Goal: Complete application form: Complete application form

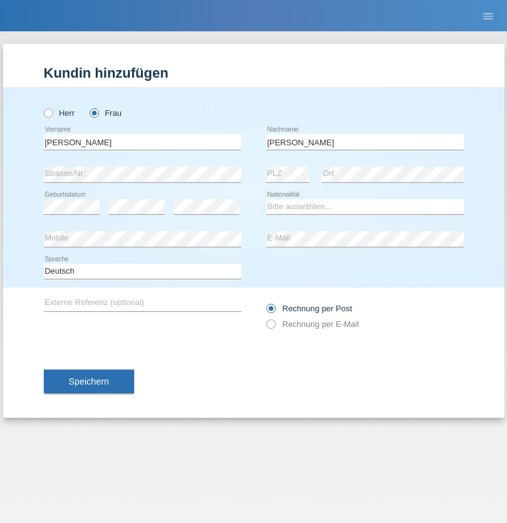
type input "Nadzak"
select select "CH"
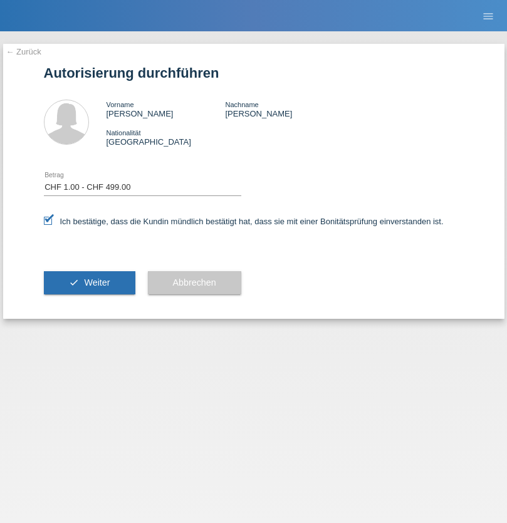
select select "1"
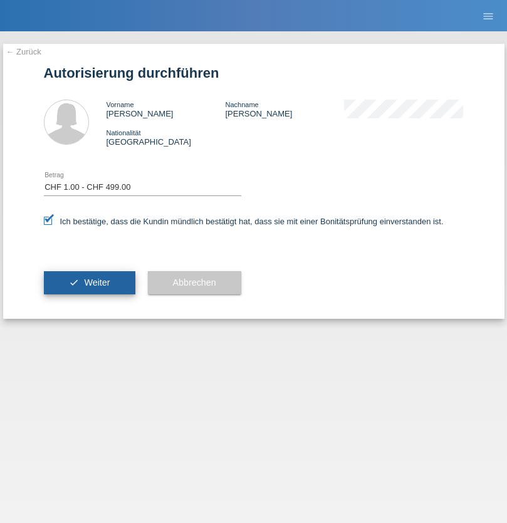
click at [89, 282] on span "Weiter" at bounding box center [97, 282] width 26 height 10
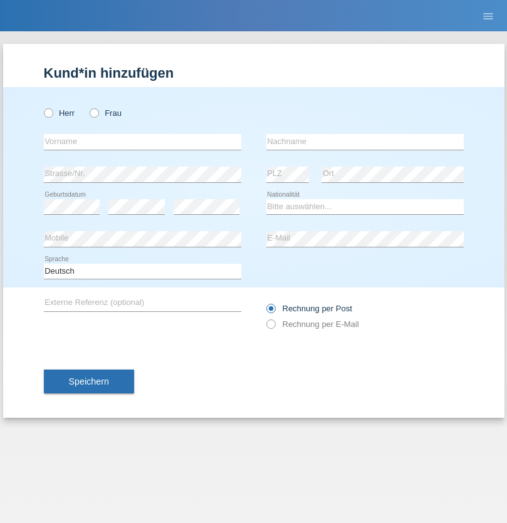
radio input "true"
click at [142, 142] on input "text" at bounding box center [142, 142] width 197 height 16
type input "firat"
click at [364, 142] on input "text" at bounding box center [364, 142] width 197 height 16
type input "kara"
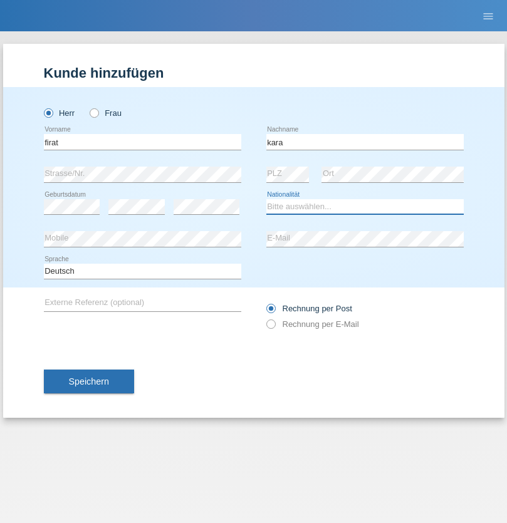
select select "CH"
radio input "true"
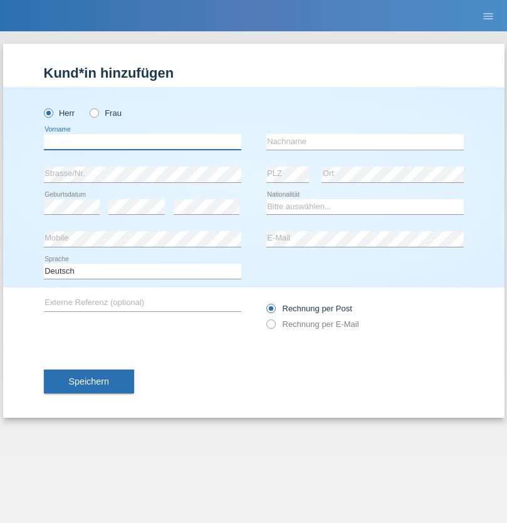
click at [142, 142] on input "text" at bounding box center [142, 142] width 197 height 16
type input "[PERSON_NAME]"
click at [364, 142] on input "text" at bounding box center [364, 142] width 197 height 16
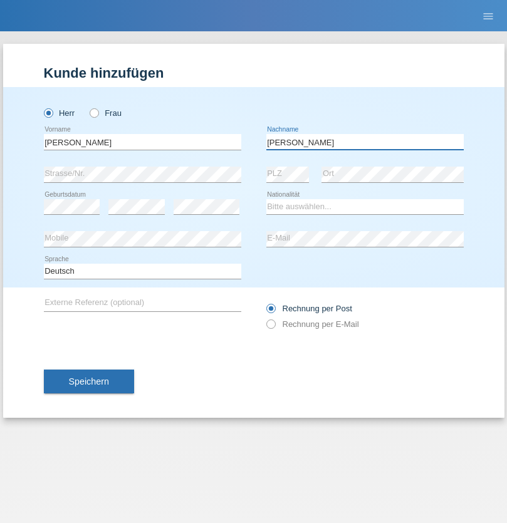
type input "Cristian"
select select "RO"
select select "C"
select select "11"
select select "02"
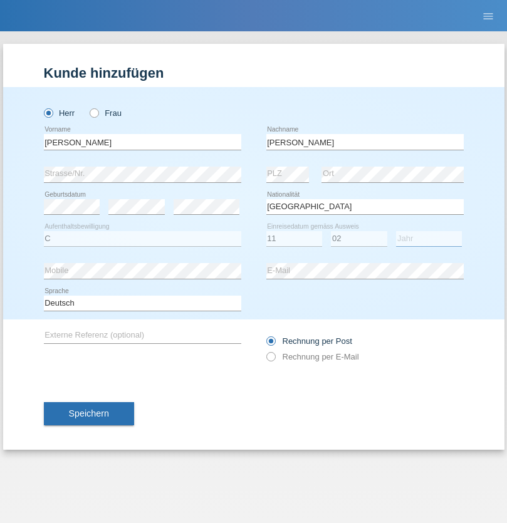
select select "2011"
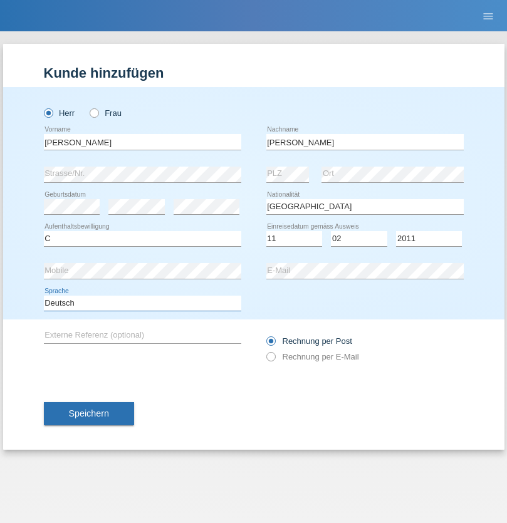
select select "en"
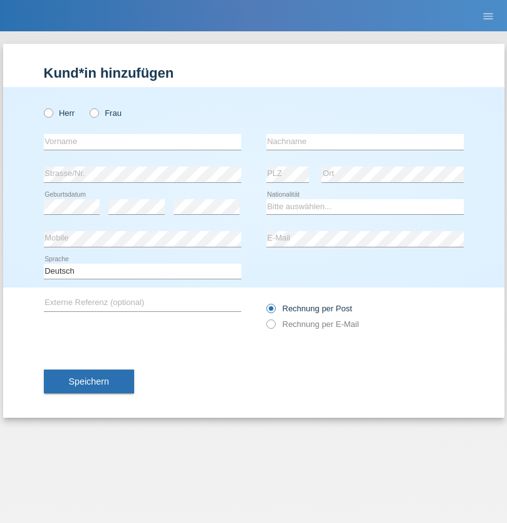
radio input "true"
click at [142, 142] on input "text" at bounding box center [142, 142] width 197 height 16
type input "[PERSON_NAME]"
click at [364, 142] on input "text" at bounding box center [364, 142] width 197 height 16
type input "Ymeri"
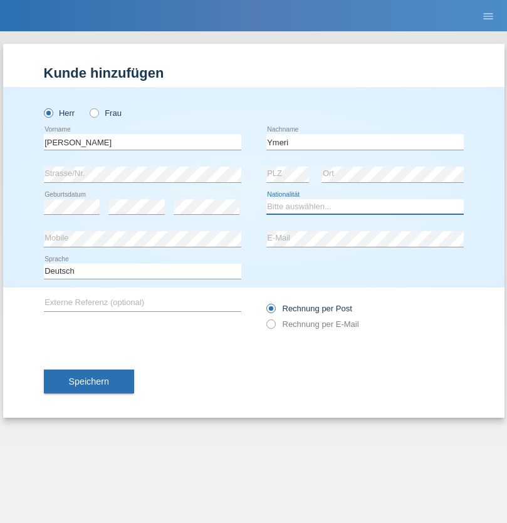
select select "XK"
select select "C"
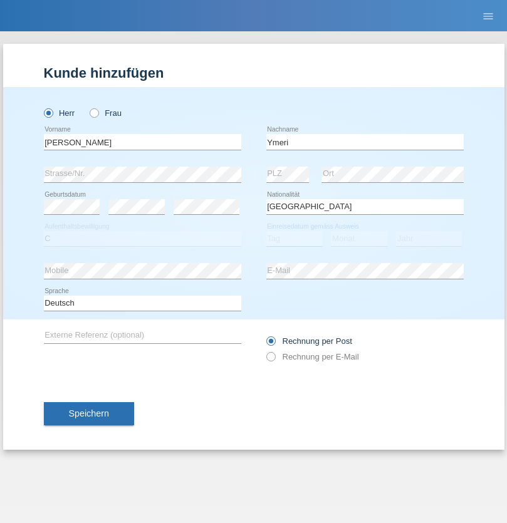
select select "21"
select select "03"
select select "1991"
